Goal: Information Seeking & Learning: Learn about a topic

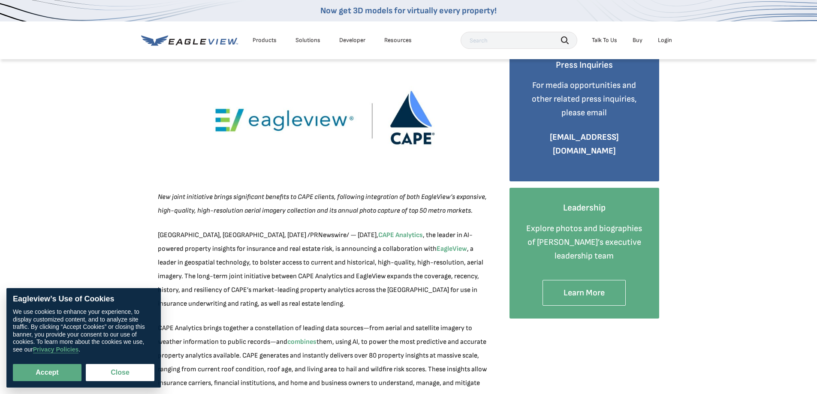
scroll to position [171, 0]
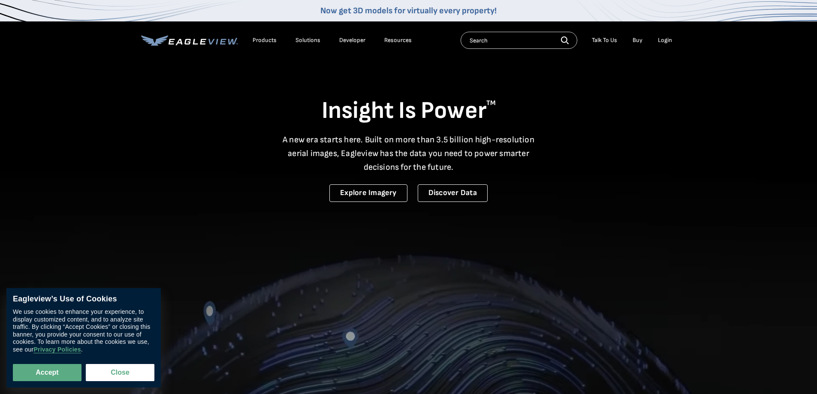
click at [263, 39] on div "Products" at bounding box center [264, 40] width 24 height 8
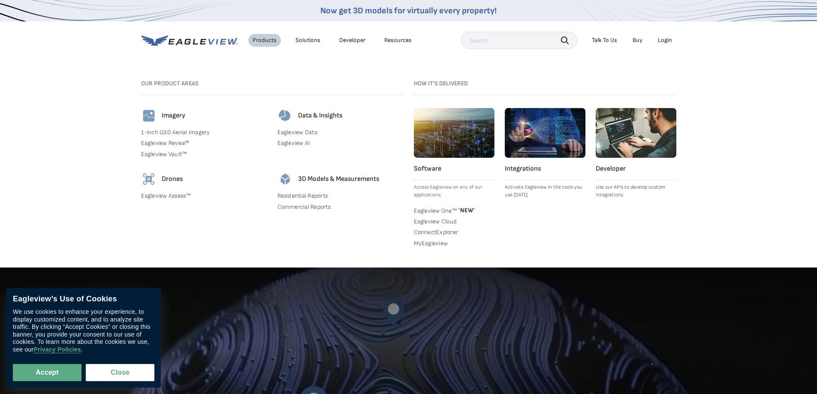
click at [213, 42] on icon at bounding box center [189, 40] width 97 height 11
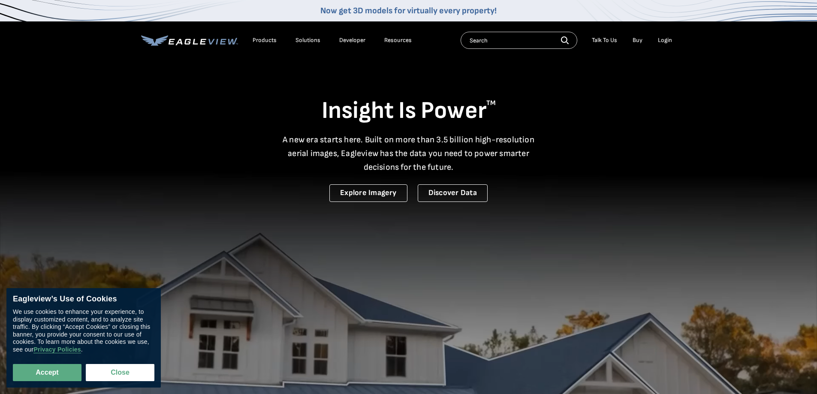
click at [255, 42] on div "Products" at bounding box center [264, 40] width 24 height 8
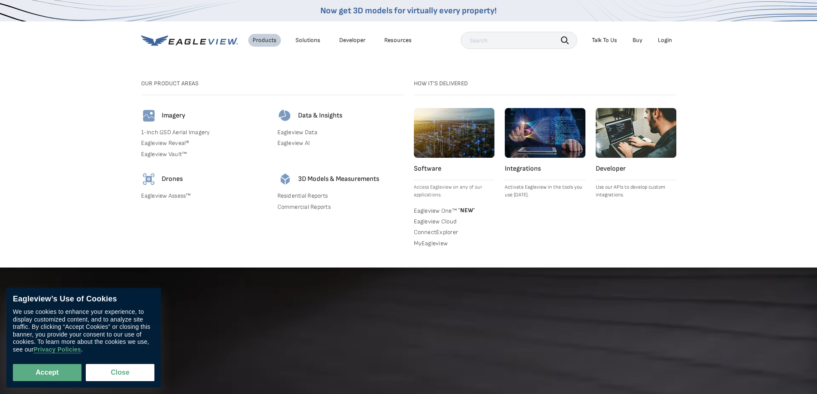
click at [173, 142] on link "Eagleview Reveal®" at bounding box center [204, 143] width 126 height 8
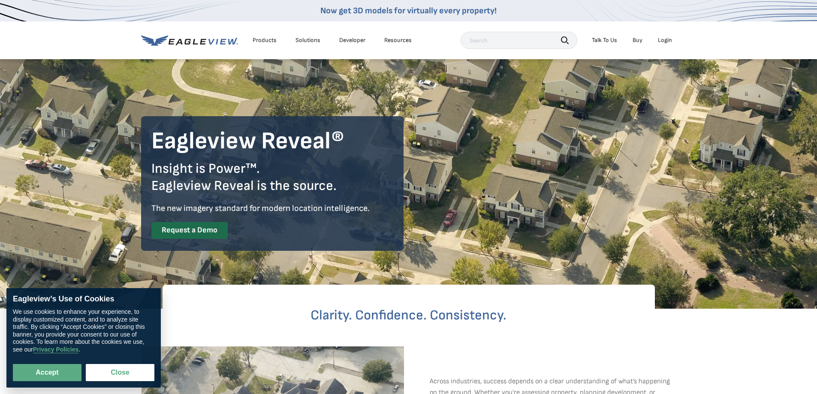
click at [200, 39] on icon at bounding box center [189, 40] width 97 height 11
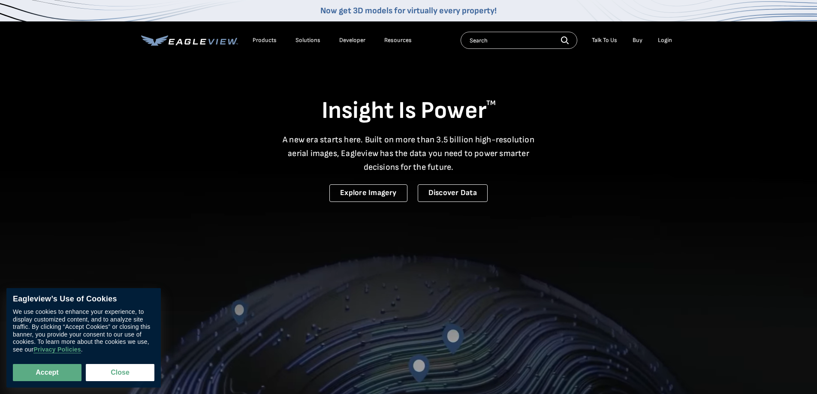
click at [270, 42] on div "Products" at bounding box center [264, 40] width 24 height 8
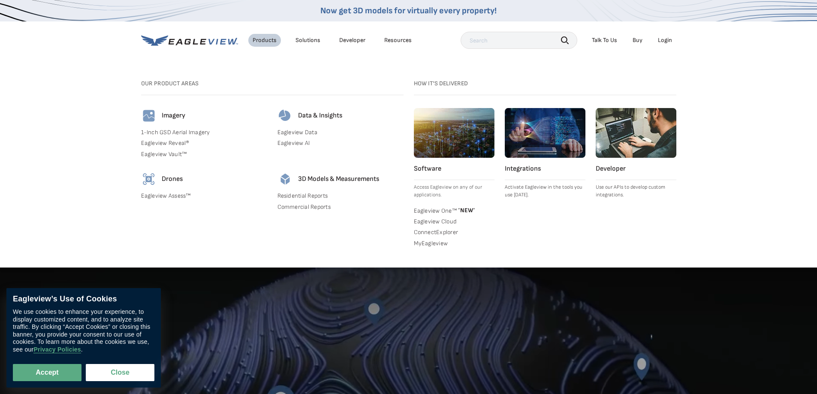
click at [174, 195] on link "Eagleview Assess™" at bounding box center [204, 196] width 126 height 8
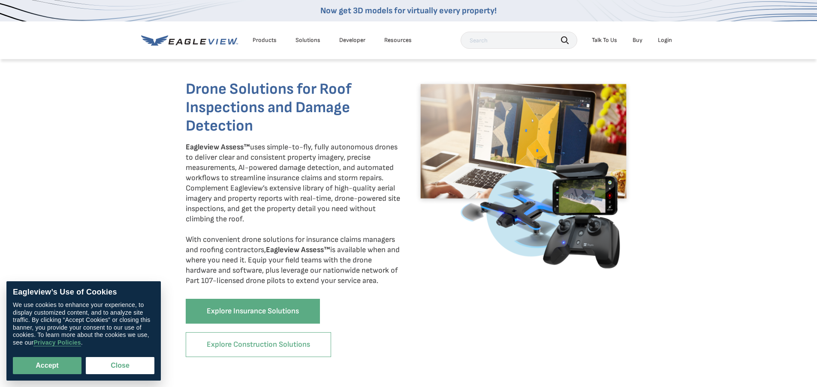
scroll to position [343, 0]
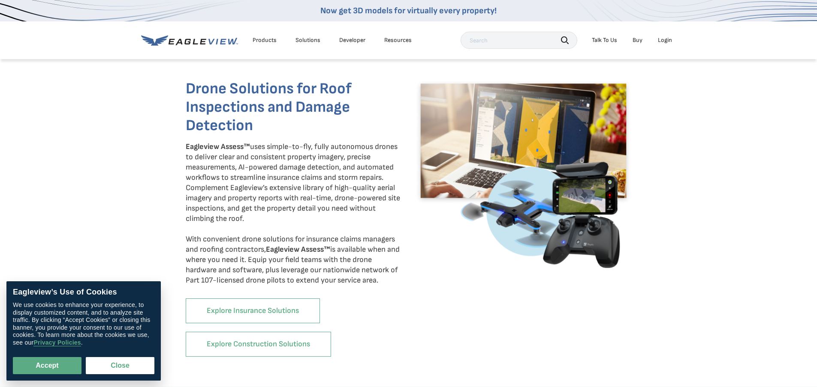
click at [279, 317] on link "Explore Insurance Solutions" at bounding box center [253, 311] width 134 height 25
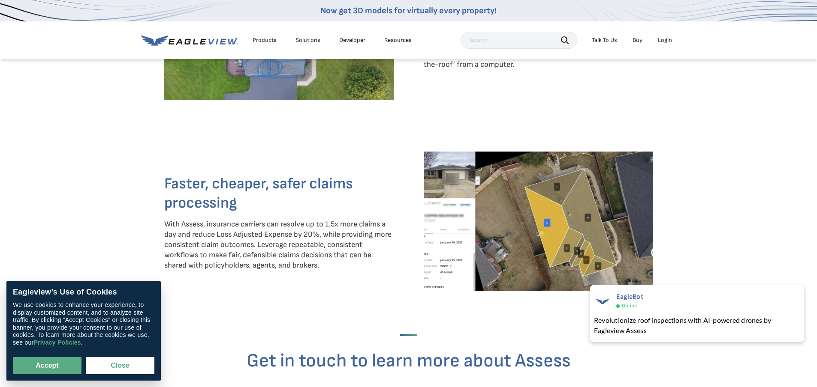
scroll to position [1586, 0]
